Goal: Task Accomplishment & Management: Manage account settings

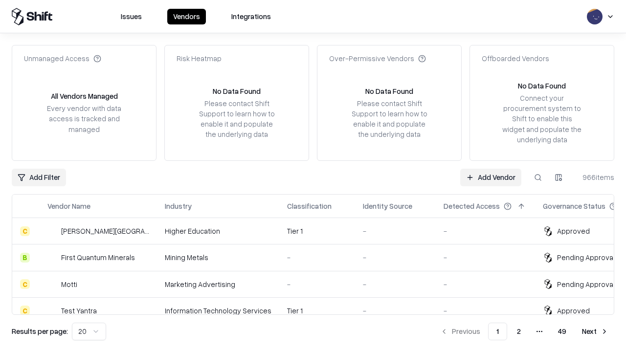
click at [490, 177] on link "Add Vendor" at bounding box center [490, 178] width 61 height 18
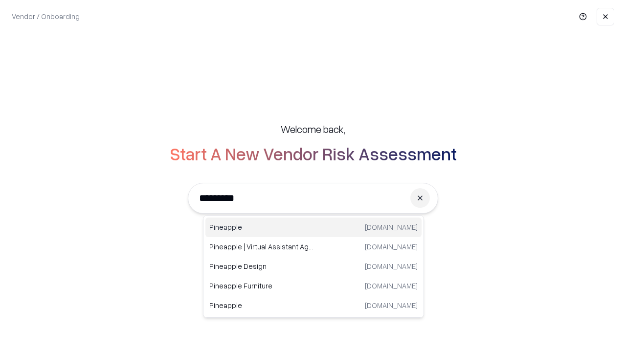
click at [313, 227] on div "Pineapple [DOMAIN_NAME]" at bounding box center [313, 228] width 216 height 20
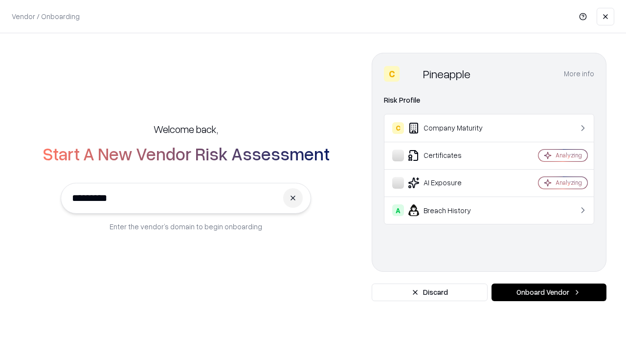
type input "*********"
click at [548, 292] on button "Onboard Vendor" at bounding box center [548, 293] width 115 height 18
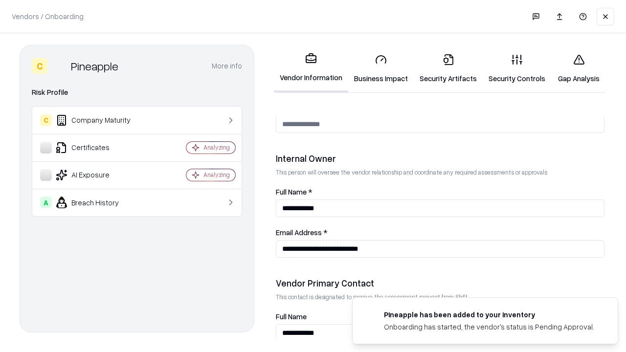
scroll to position [506, 0]
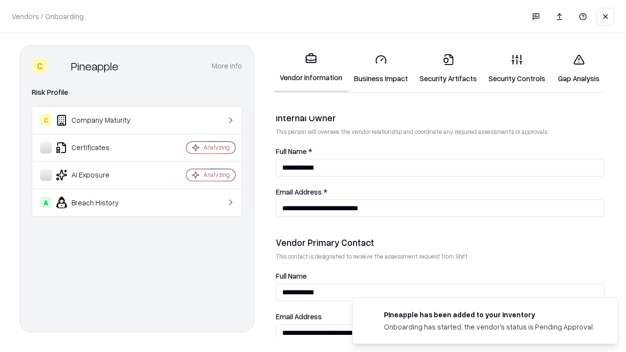
click at [381, 68] on link "Business Impact" at bounding box center [381, 68] width 66 height 45
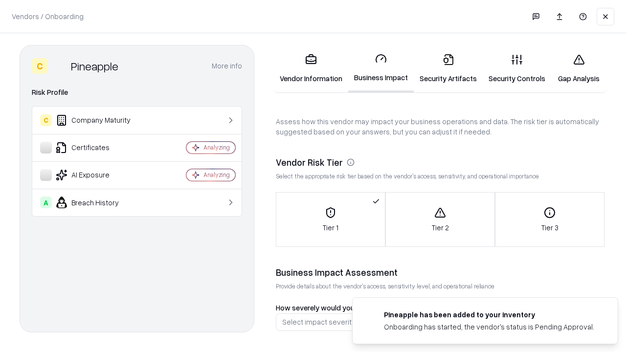
click at [448, 68] on link "Security Artifacts" at bounding box center [448, 68] width 69 height 45
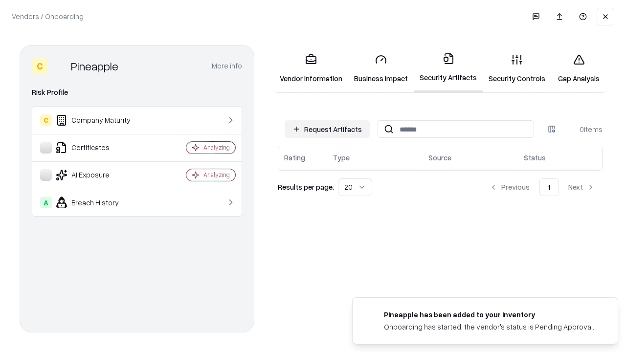
click at [327, 129] on button "Request Artifacts" at bounding box center [327, 129] width 85 height 18
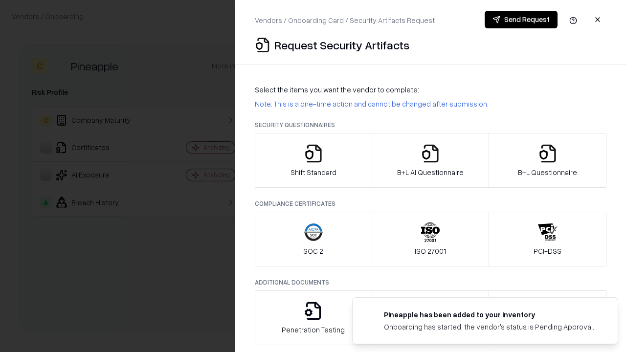
click at [313, 160] on icon "button" at bounding box center [314, 154] width 20 height 20
click at [521, 20] on button "Send Request" at bounding box center [520, 20] width 73 height 18
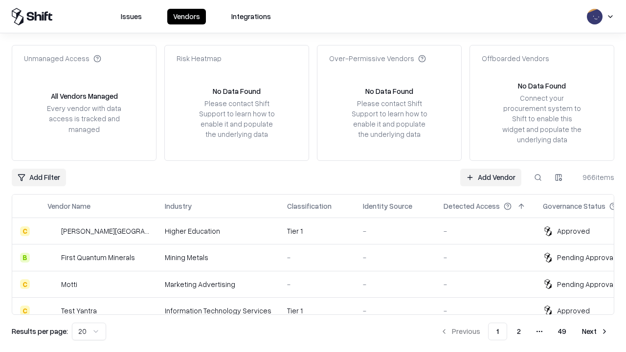
click at [538, 177] on button at bounding box center [538, 178] width 18 height 18
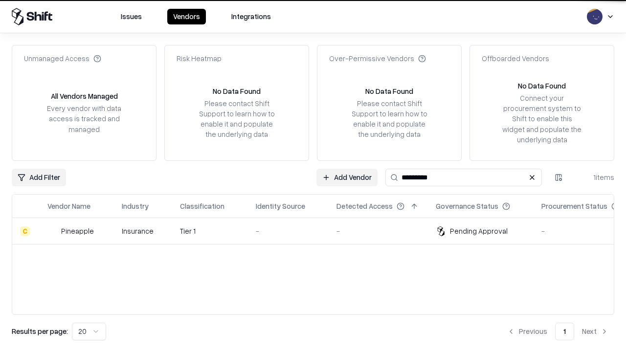
type input "*********"
click at [319, 231] on div "-" at bounding box center [288, 231] width 65 height 10
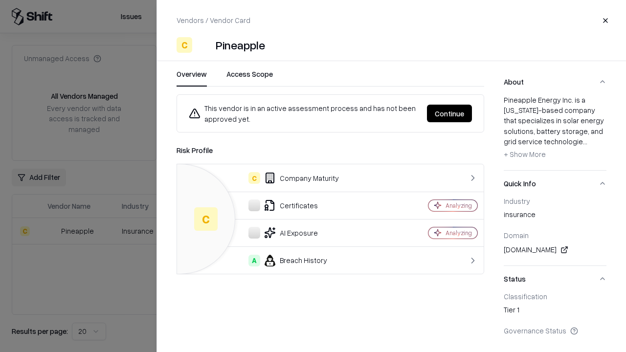
click at [449, 113] on button "Continue" at bounding box center [449, 114] width 45 height 18
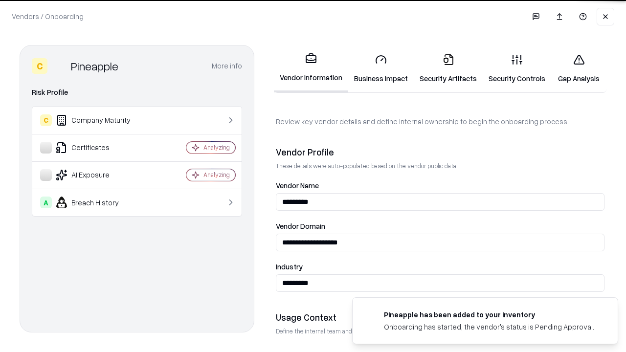
click at [448, 68] on link "Security Artifacts" at bounding box center [448, 68] width 69 height 45
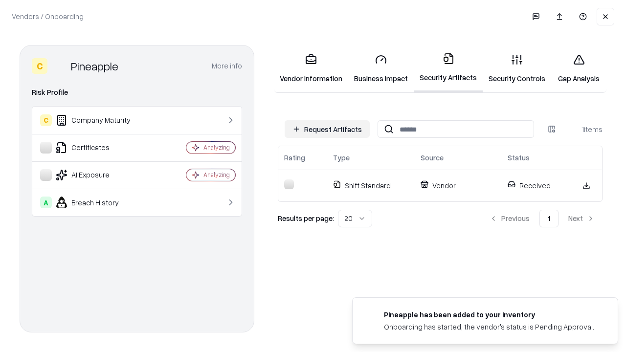
click at [517, 68] on link "Security Controls" at bounding box center [517, 68] width 68 height 45
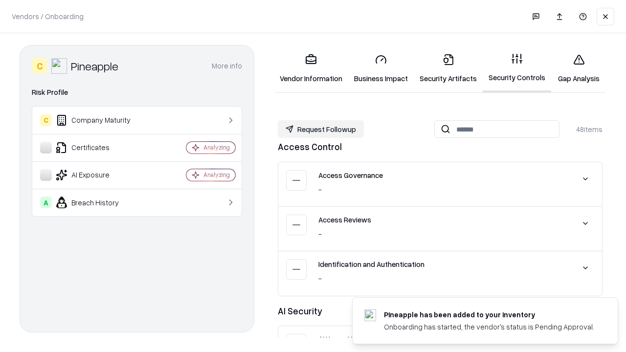
click at [321, 129] on button "Request Followup" at bounding box center [321, 129] width 86 height 18
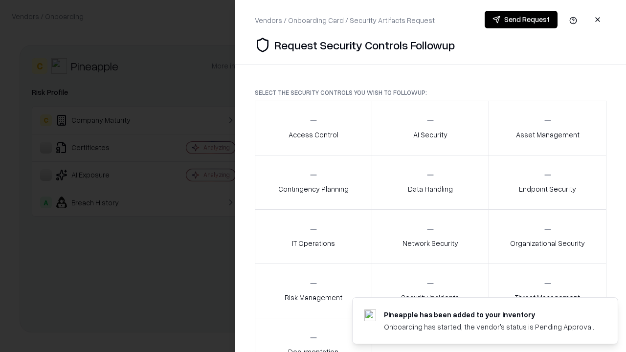
click at [313, 128] on div "Access Control" at bounding box center [313, 128] width 50 height 24
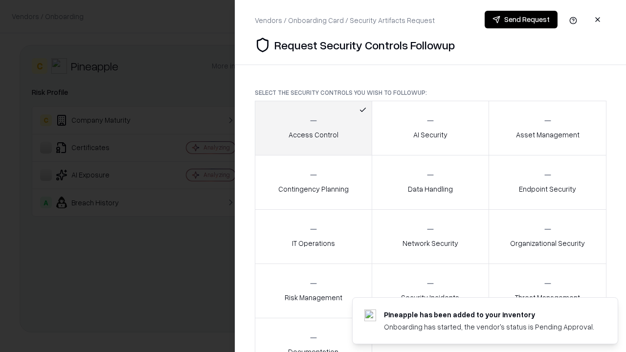
click at [521, 20] on button "Send Request" at bounding box center [520, 20] width 73 height 18
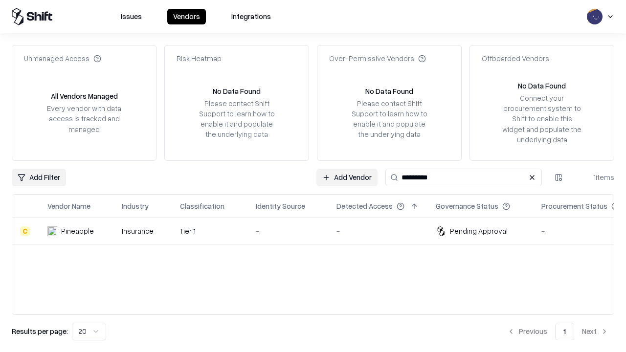
type input "*********"
click at [319, 231] on div "-" at bounding box center [288, 231] width 65 height 10
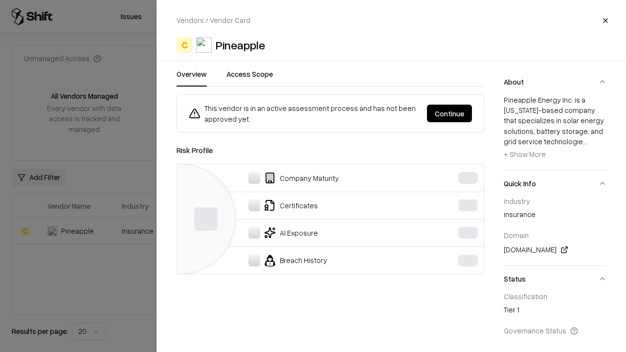
click at [449, 113] on button "Continue" at bounding box center [449, 114] width 45 height 18
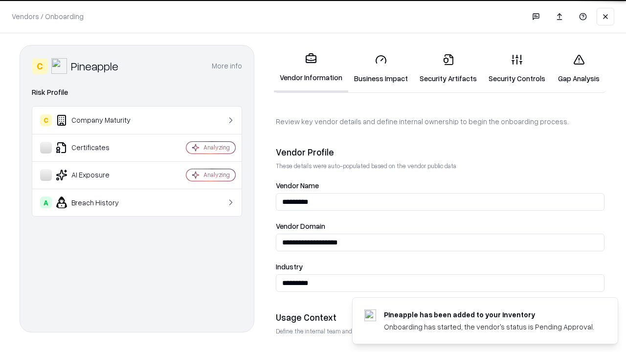
click at [578, 68] on link "Gap Analysis" at bounding box center [578, 68] width 55 height 45
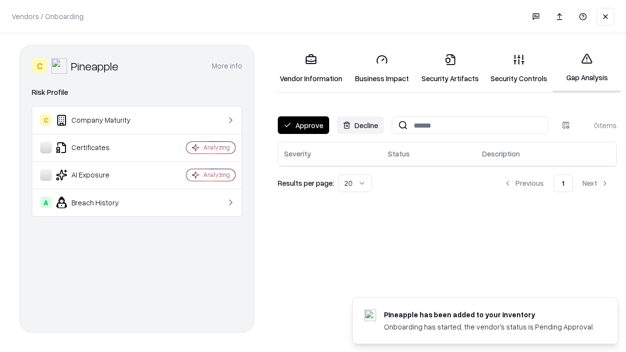
click at [303, 125] on button "Approve" at bounding box center [303, 125] width 51 height 18
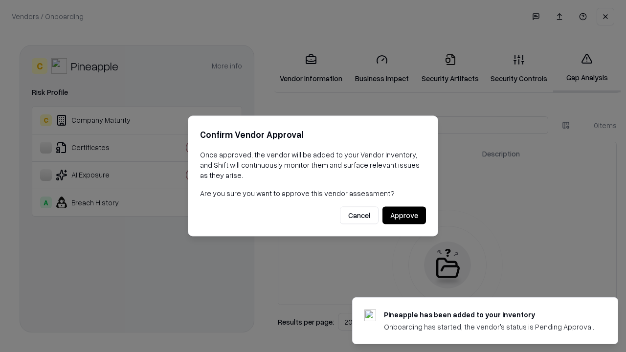
click at [404, 215] on button "Approve" at bounding box center [404, 216] width 44 height 18
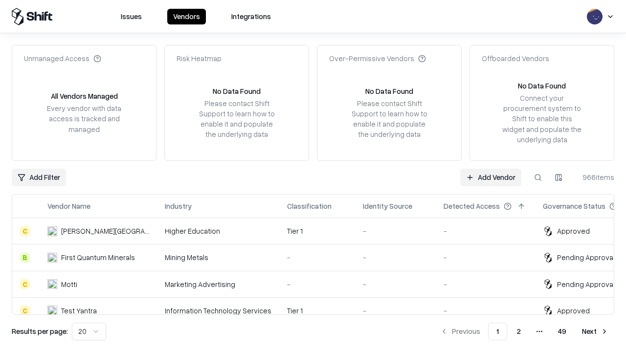
type input "*********"
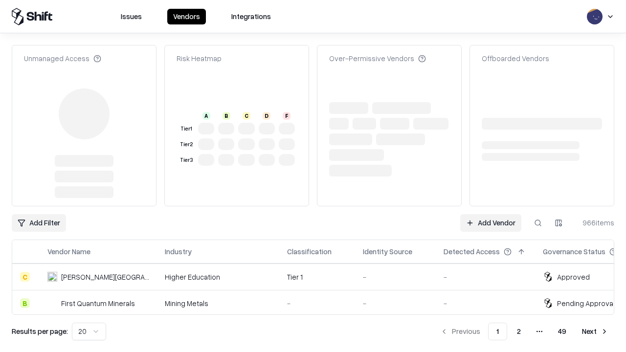
click at [490, 214] on link "Add Vendor" at bounding box center [490, 223] width 61 height 18
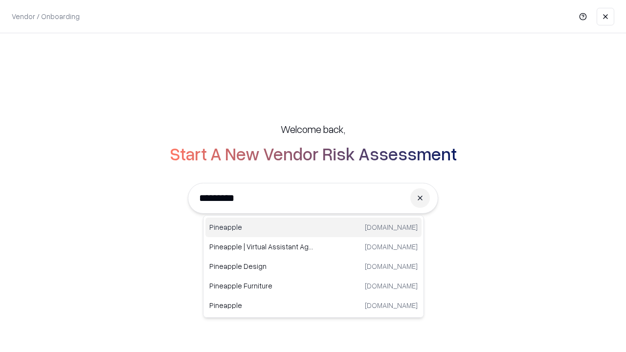
click at [313, 227] on div "Pineapple [DOMAIN_NAME]" at bounding box center [313, 228] width 216 height 20
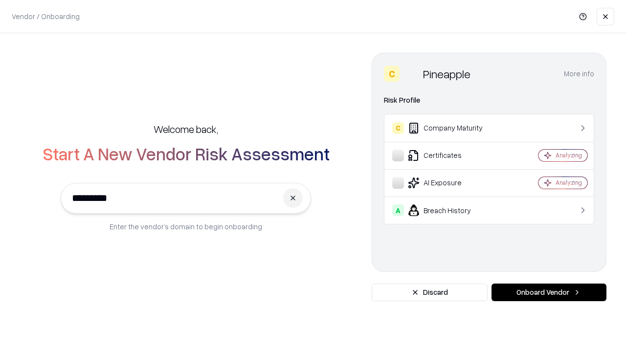
type input "*********"
click at [548, 292] on button "Onboard Vendor" at bounding box center [548, 293] width 115 height 18
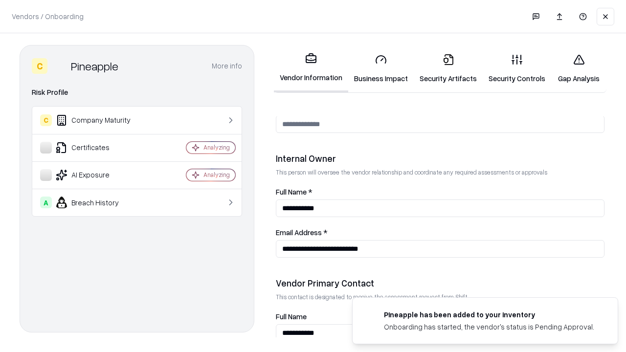
scroll to position [506, 0]
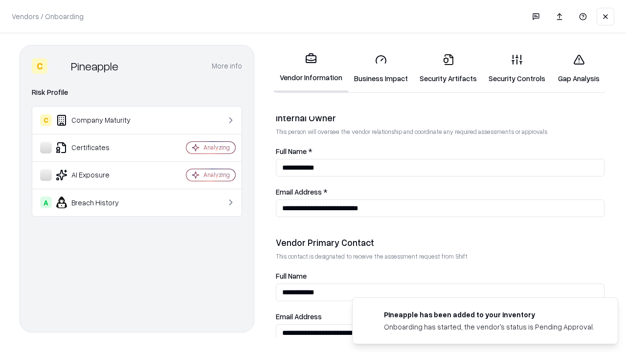
click at [578, 68] on link "Gap Analysis" at bounding box center [578, 68] width 55 height 45
